Goal: Information Seeking & Learning: Learn about a topic

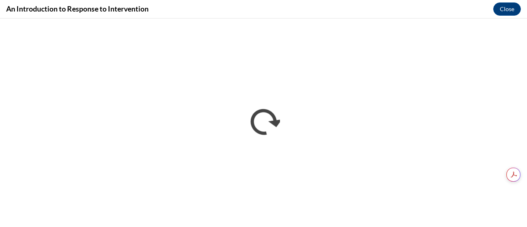
scroll to position [2545, 0]
